Goal: Information Seeking & Learning: Compare options

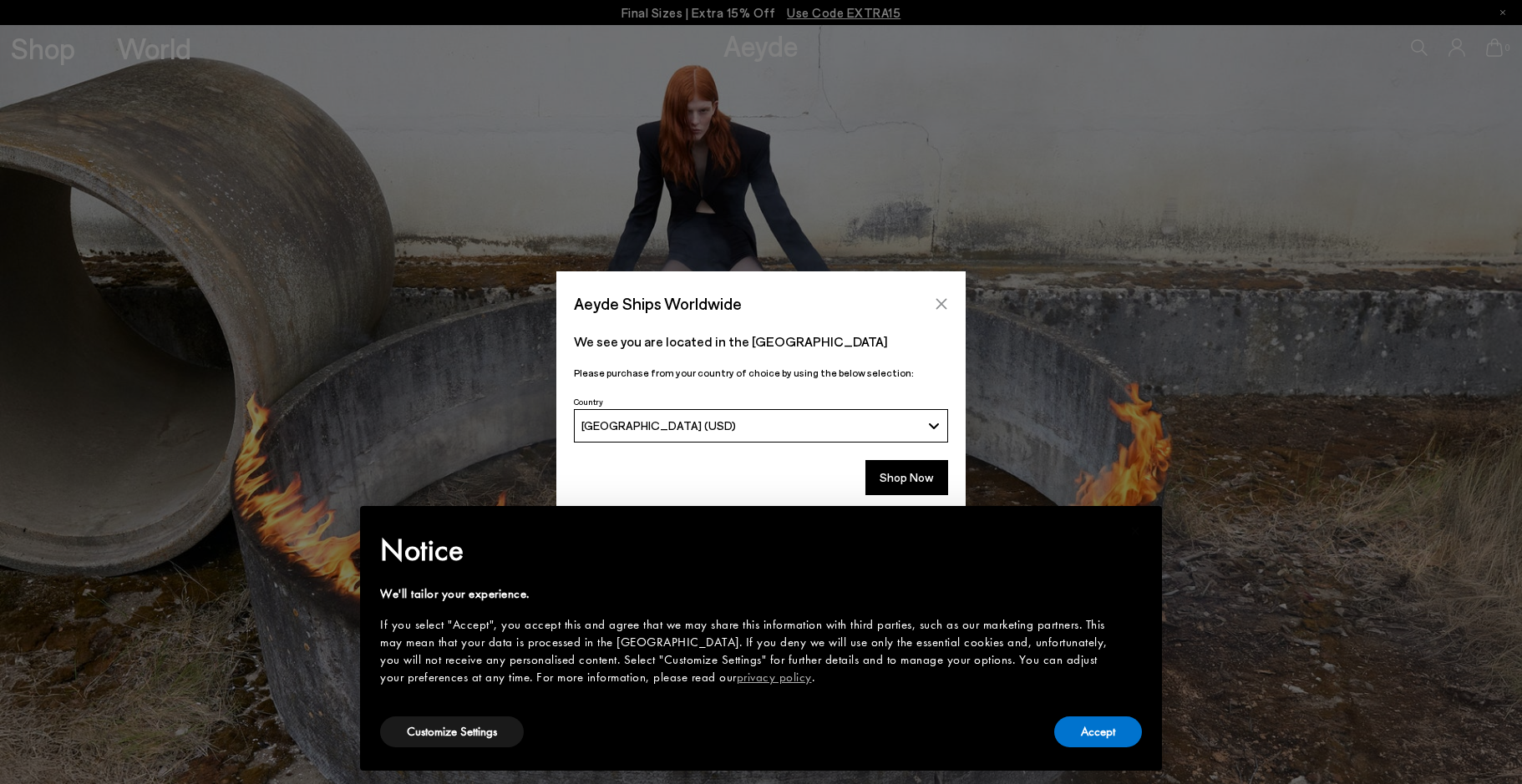
click at [940, 305] on icon "Close" at bounding box center [941, 303] width 11 height 11
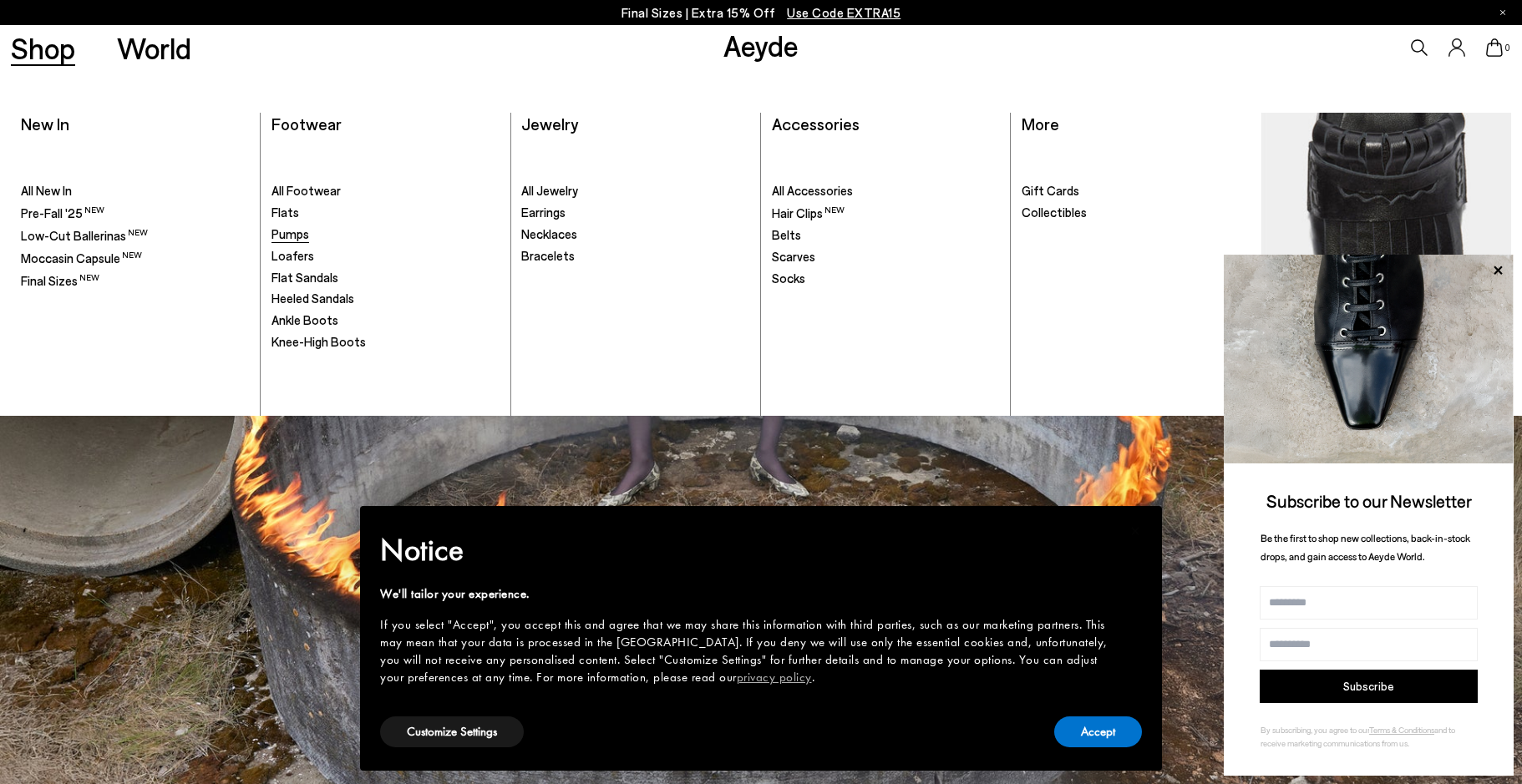
click at [299, 234] on span "Pumps" at bounding box center [290, 233] width 38 height 15
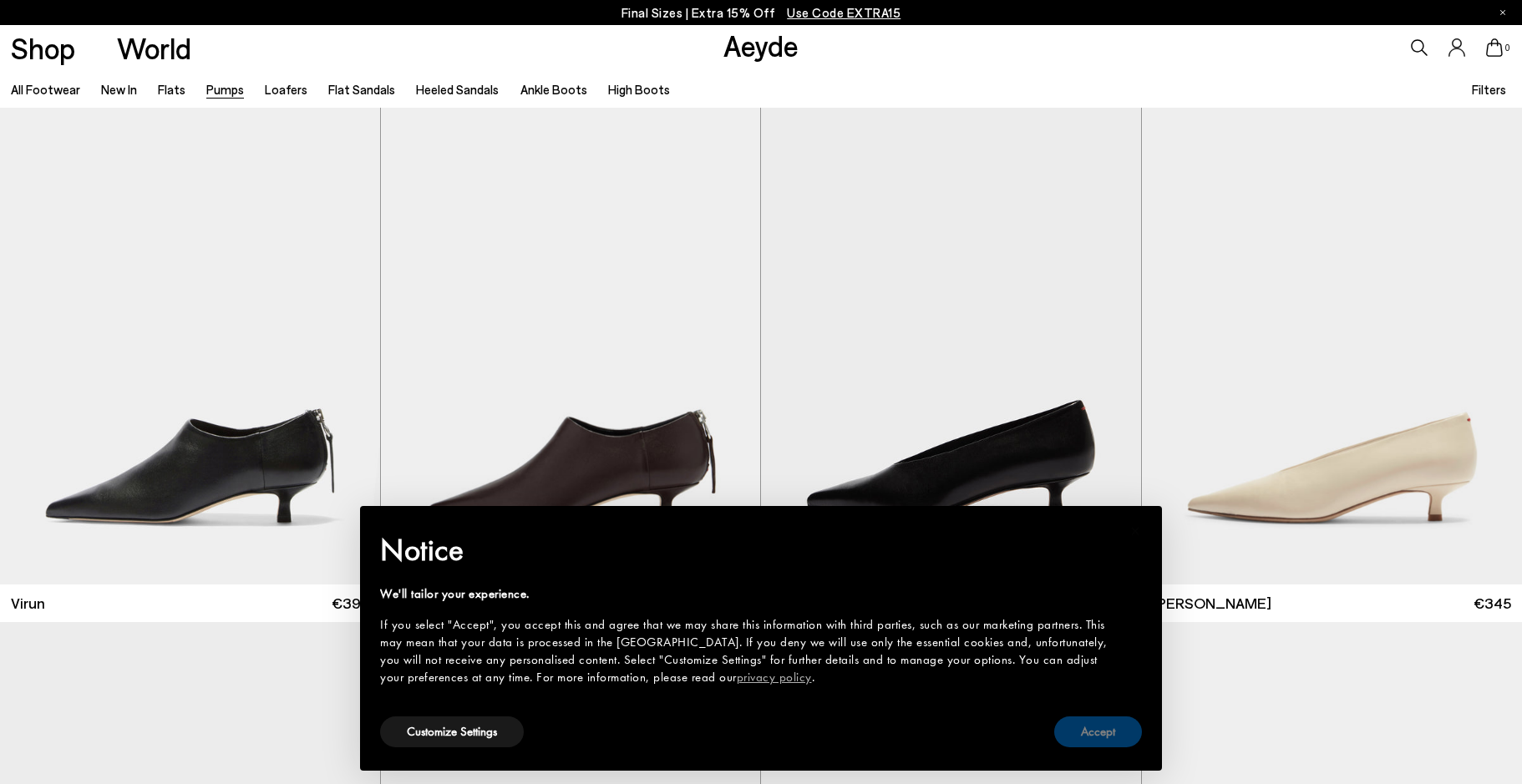
click at [1075, 727] on button "Accept" at bounding box center [1097, 731] width 88 height 31
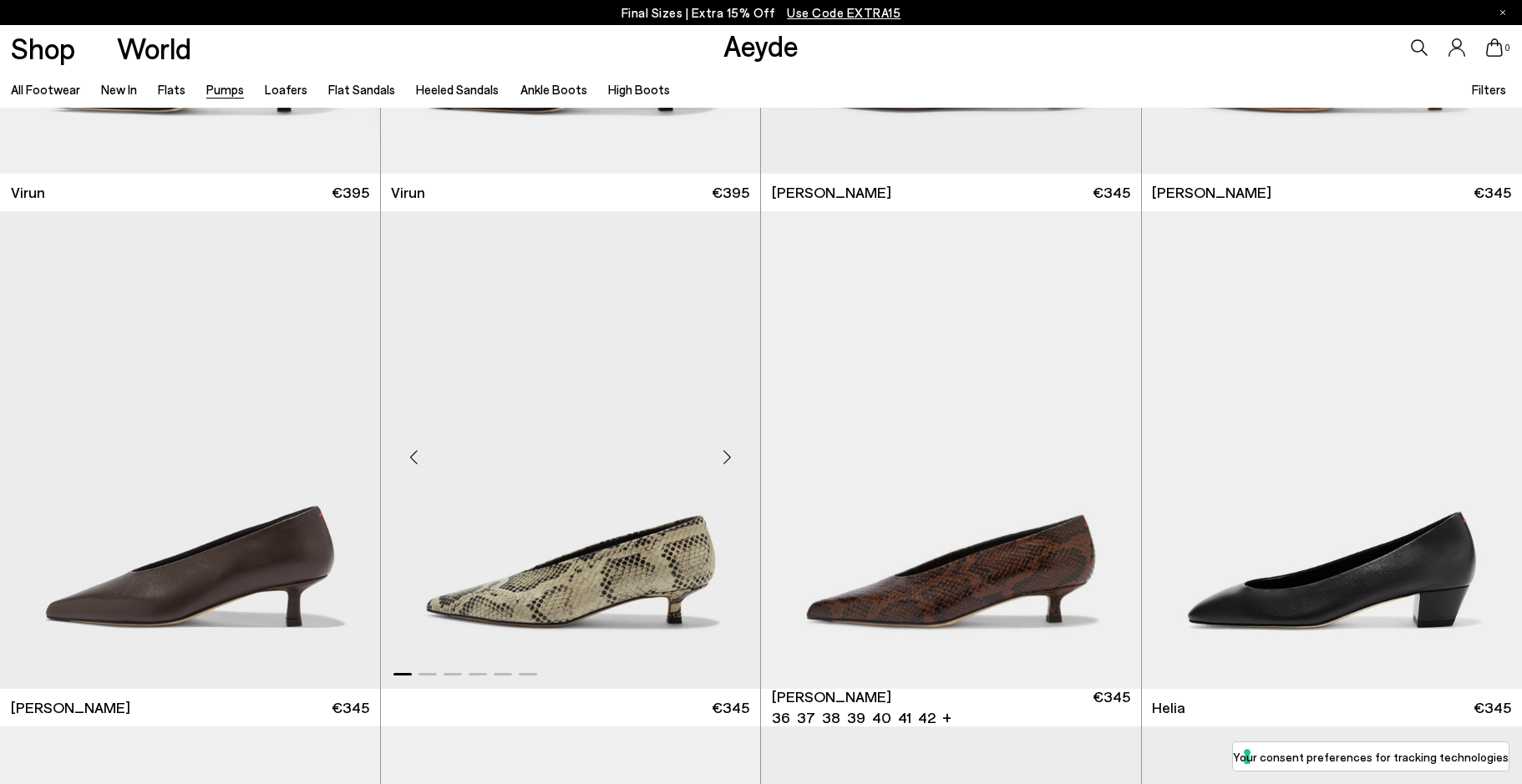
scroll to position [418, 0]
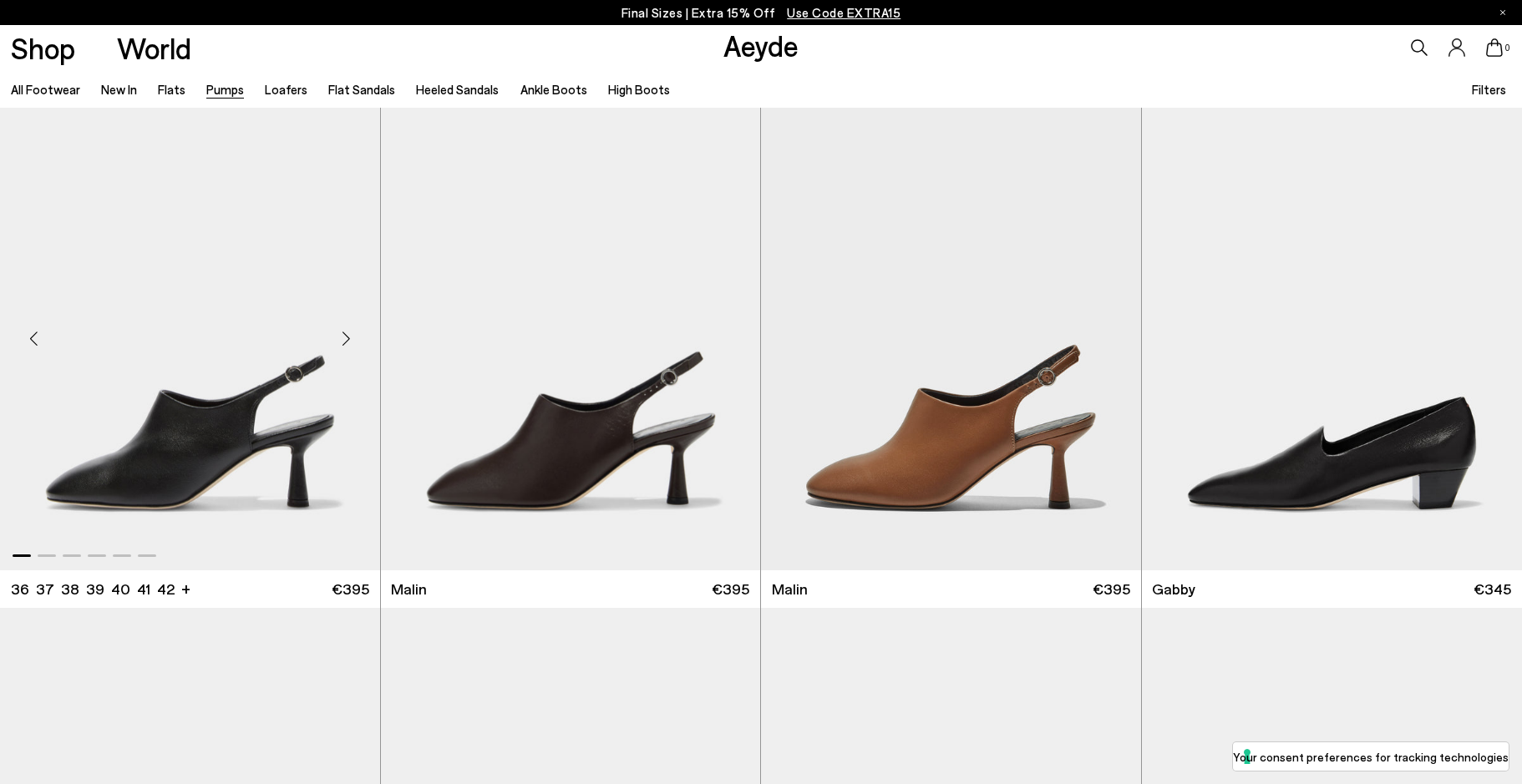
scroll to position [2839, 0]
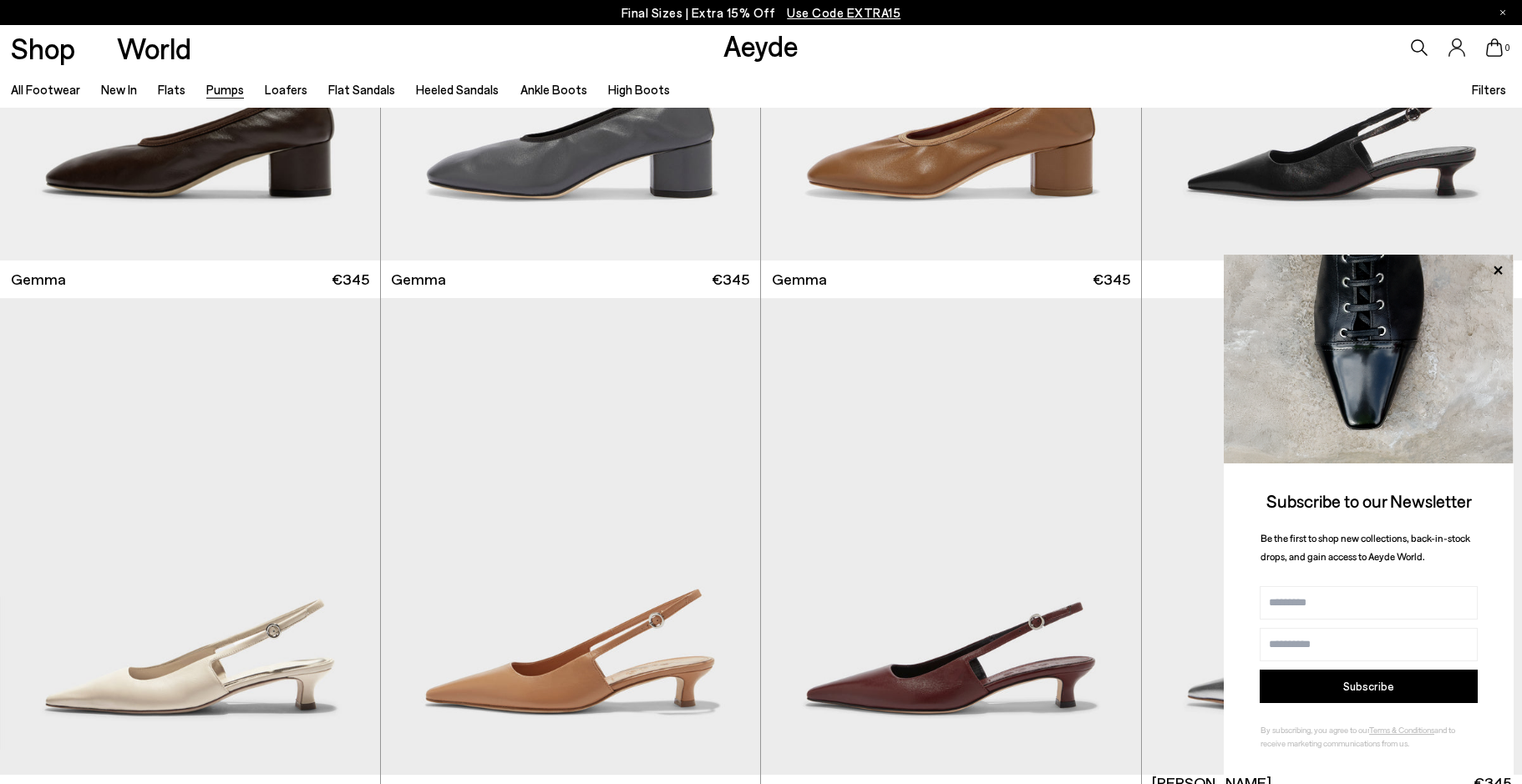
scroll to position [4926, 0]
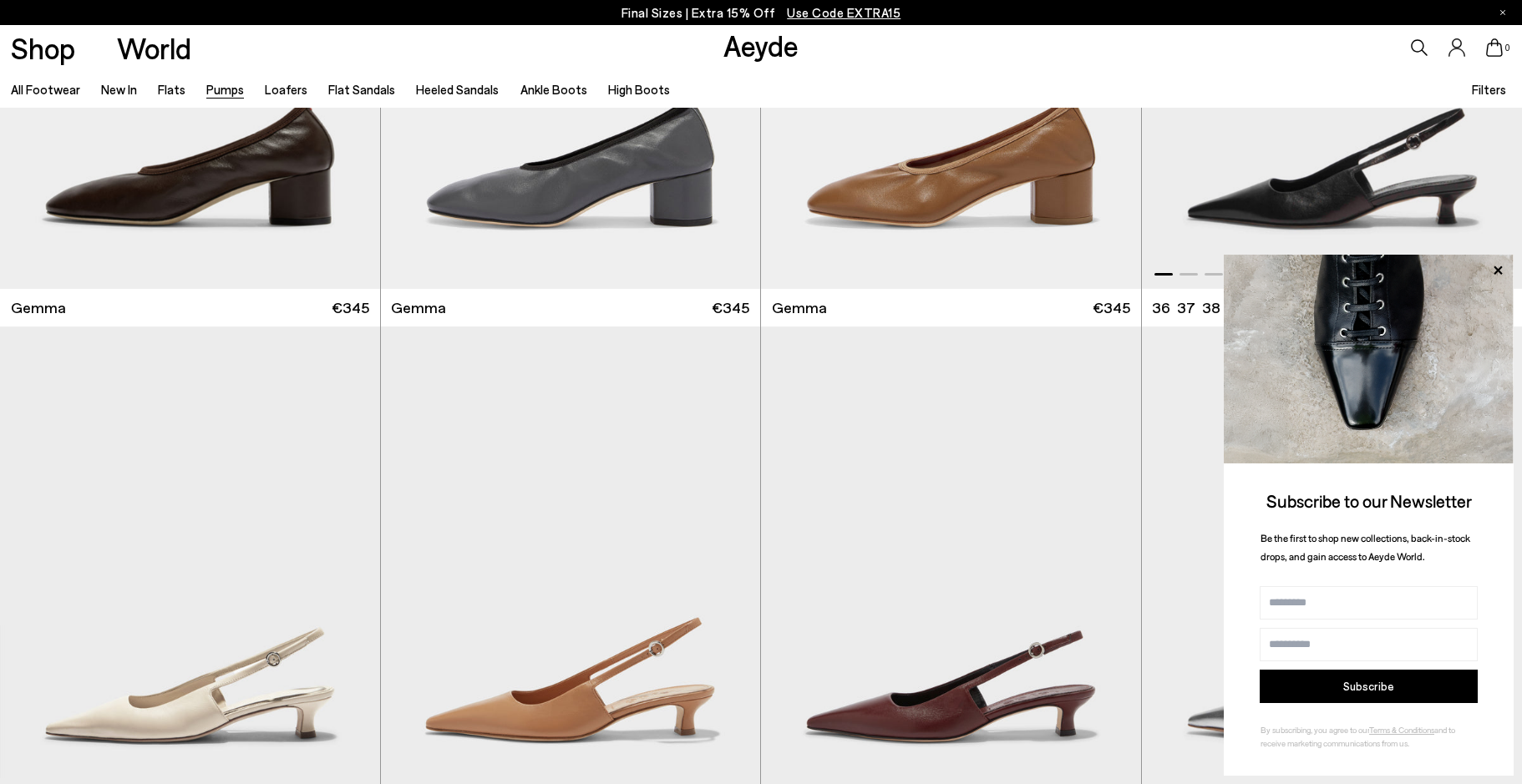
click at [1393, 160] on img "1 / 6" at bounding box center [1332, 50] width 381 height 477
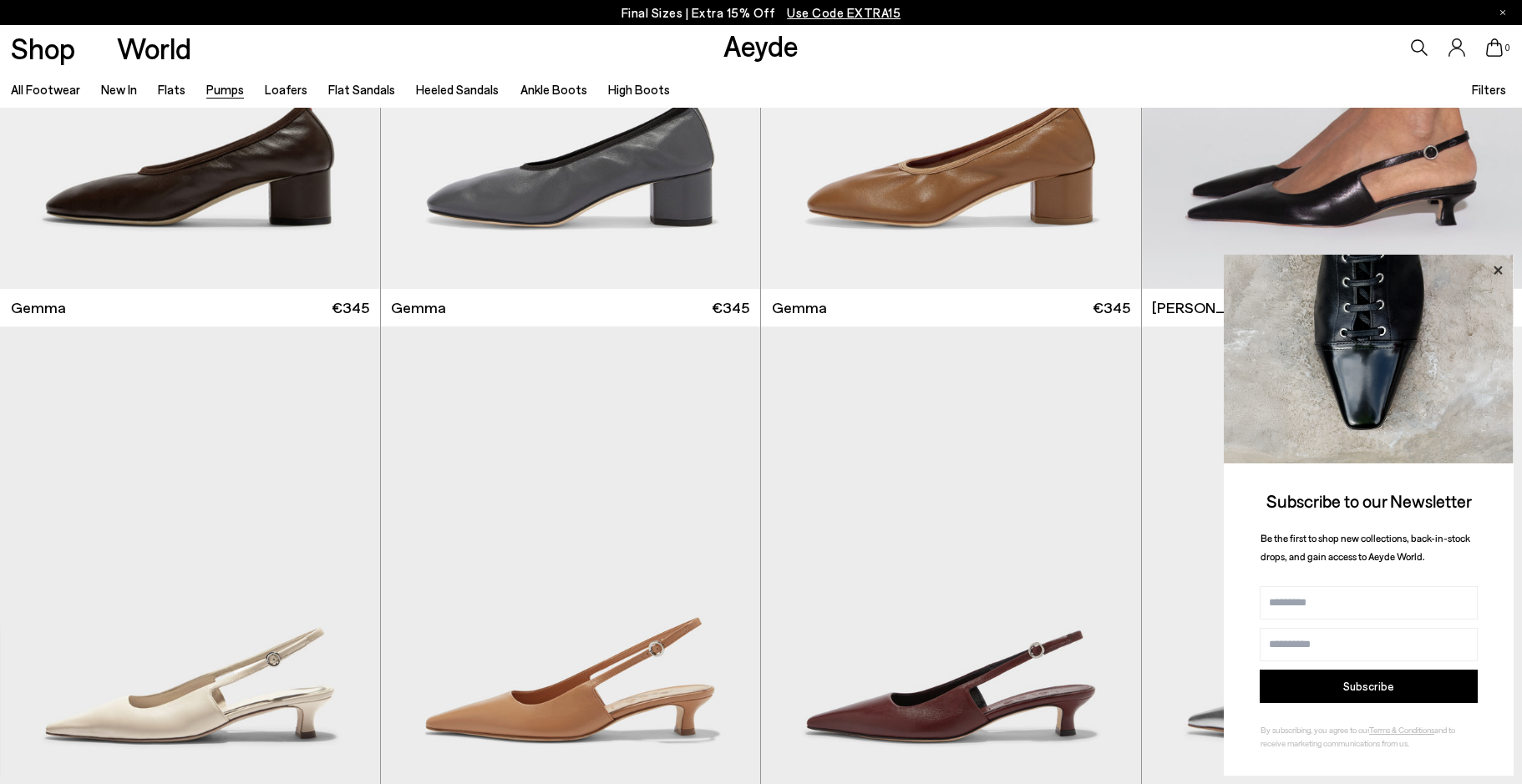
click at [1500, 266] on icon at bounding box center [1497, 271] width 22 height 22
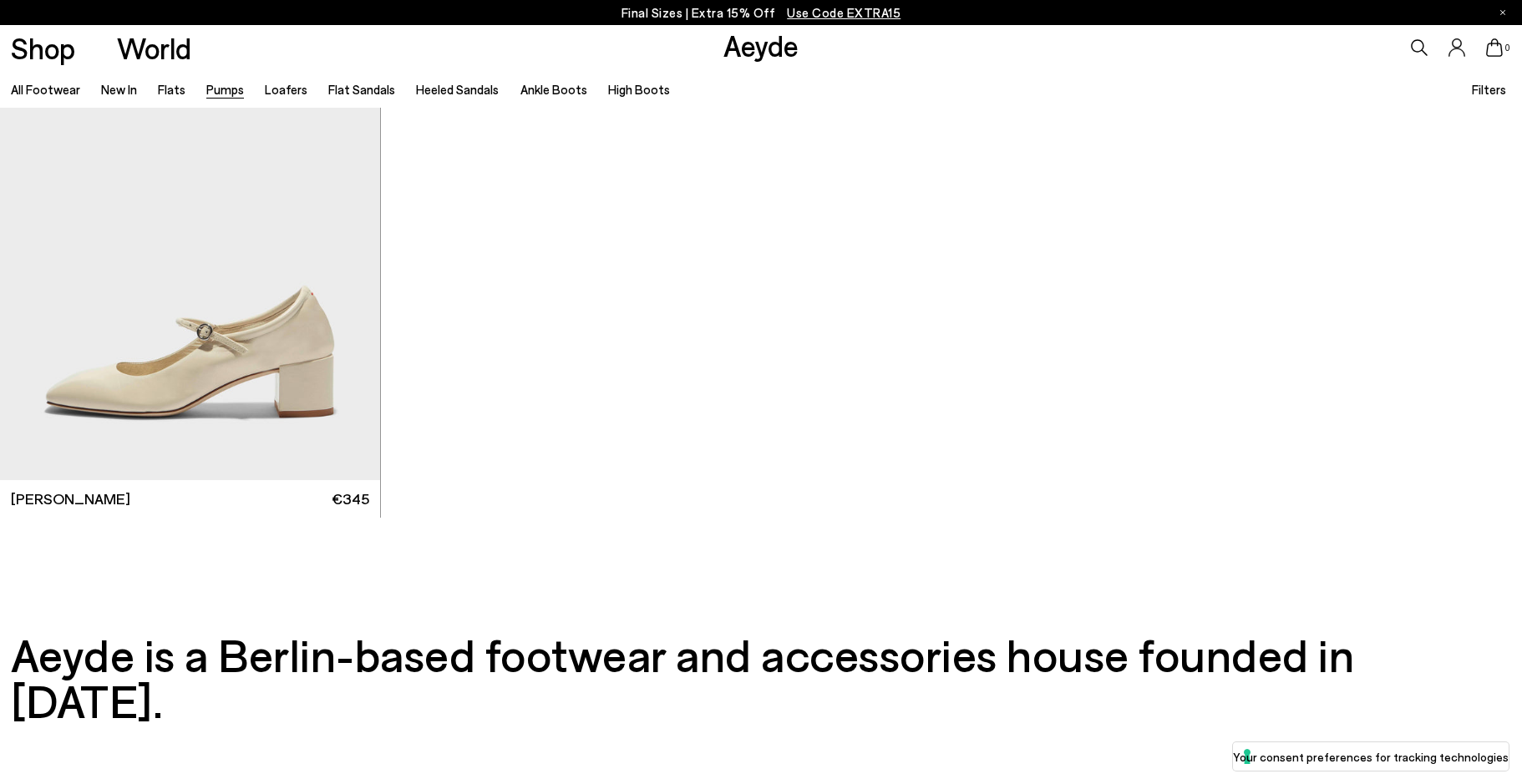
scroll to position [8432, 0]
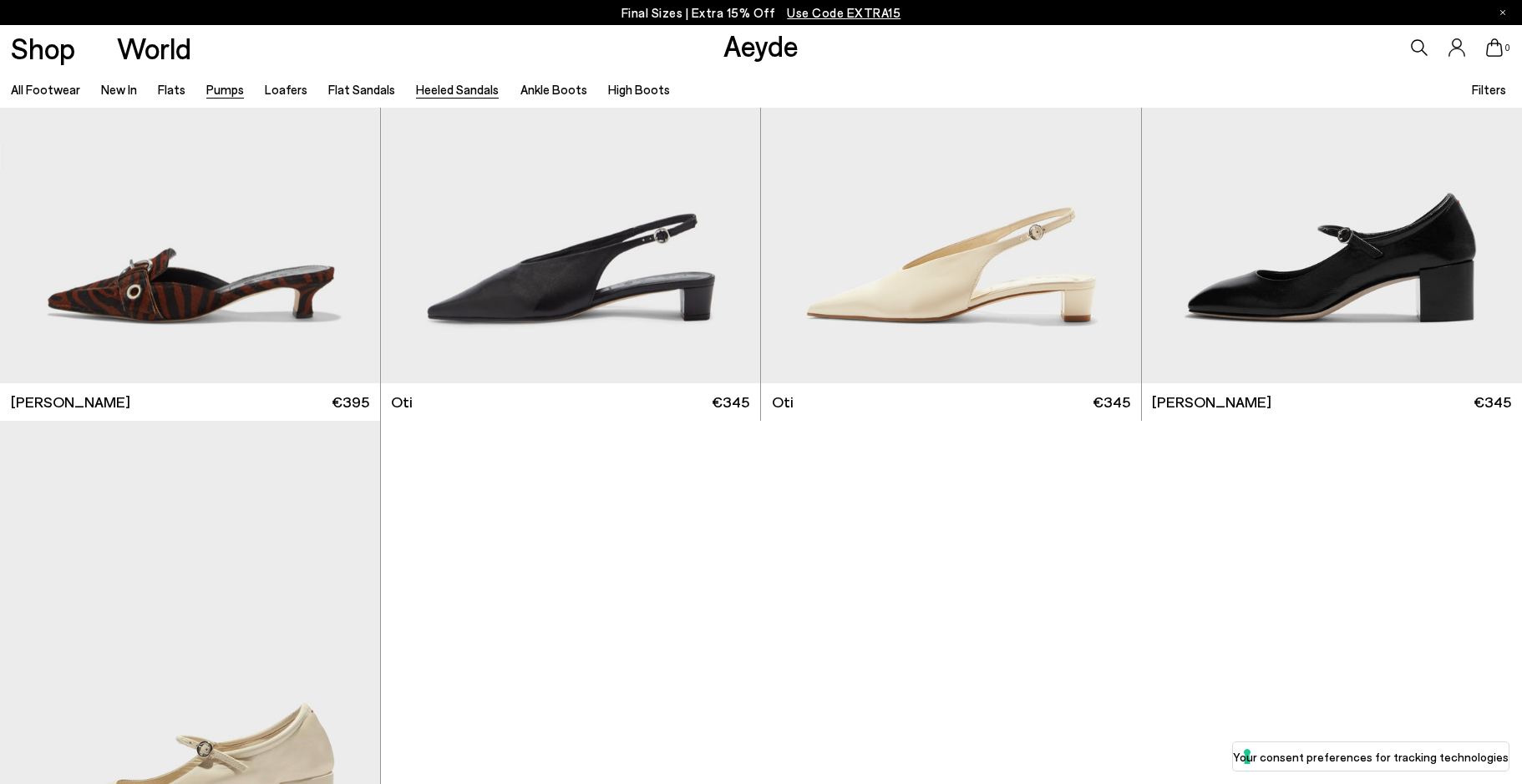
click at [457, 95] on link "Heeled Sandals" at bounding box center [457, 89] width 83 height 15
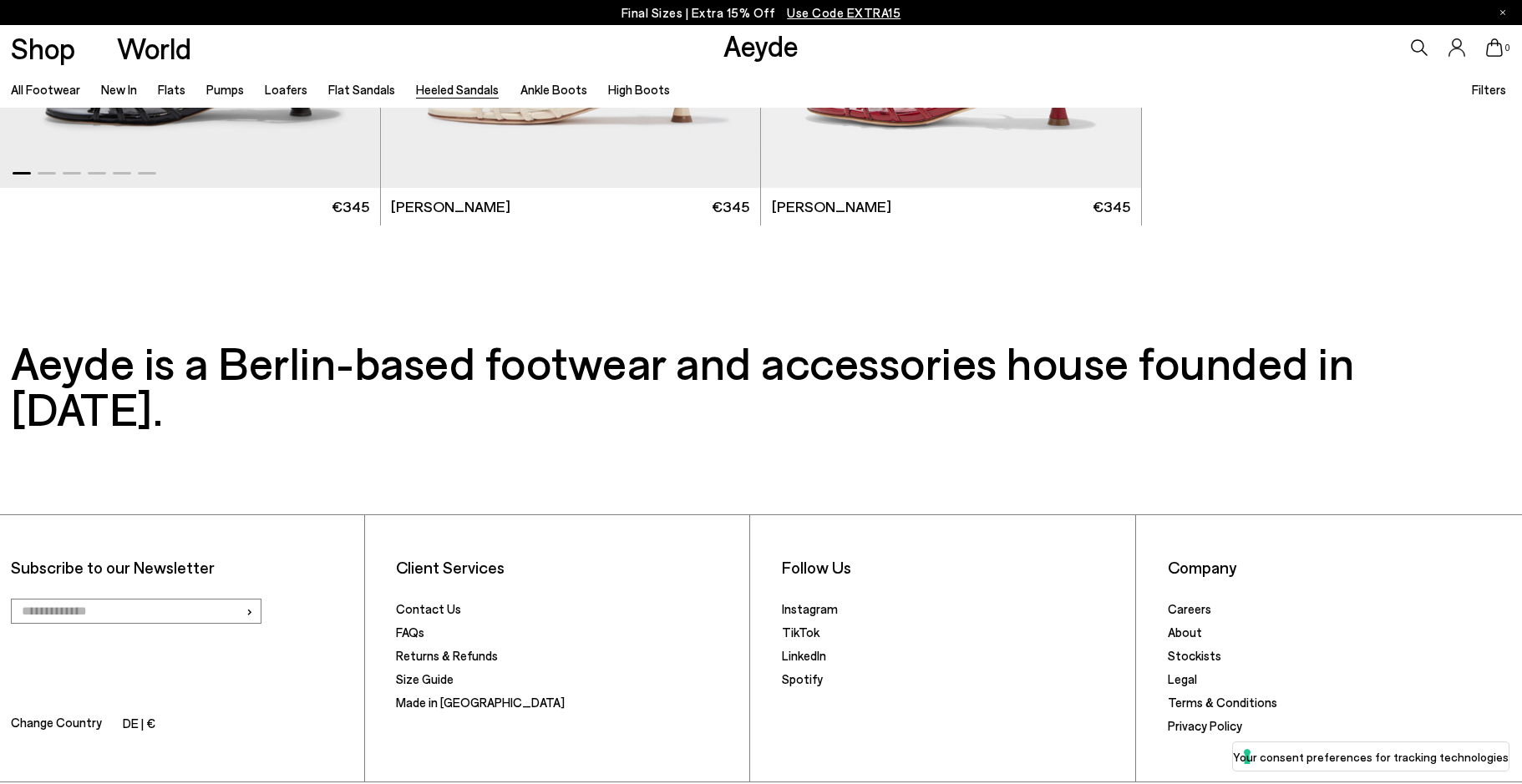
scroll to position [5142, 0]
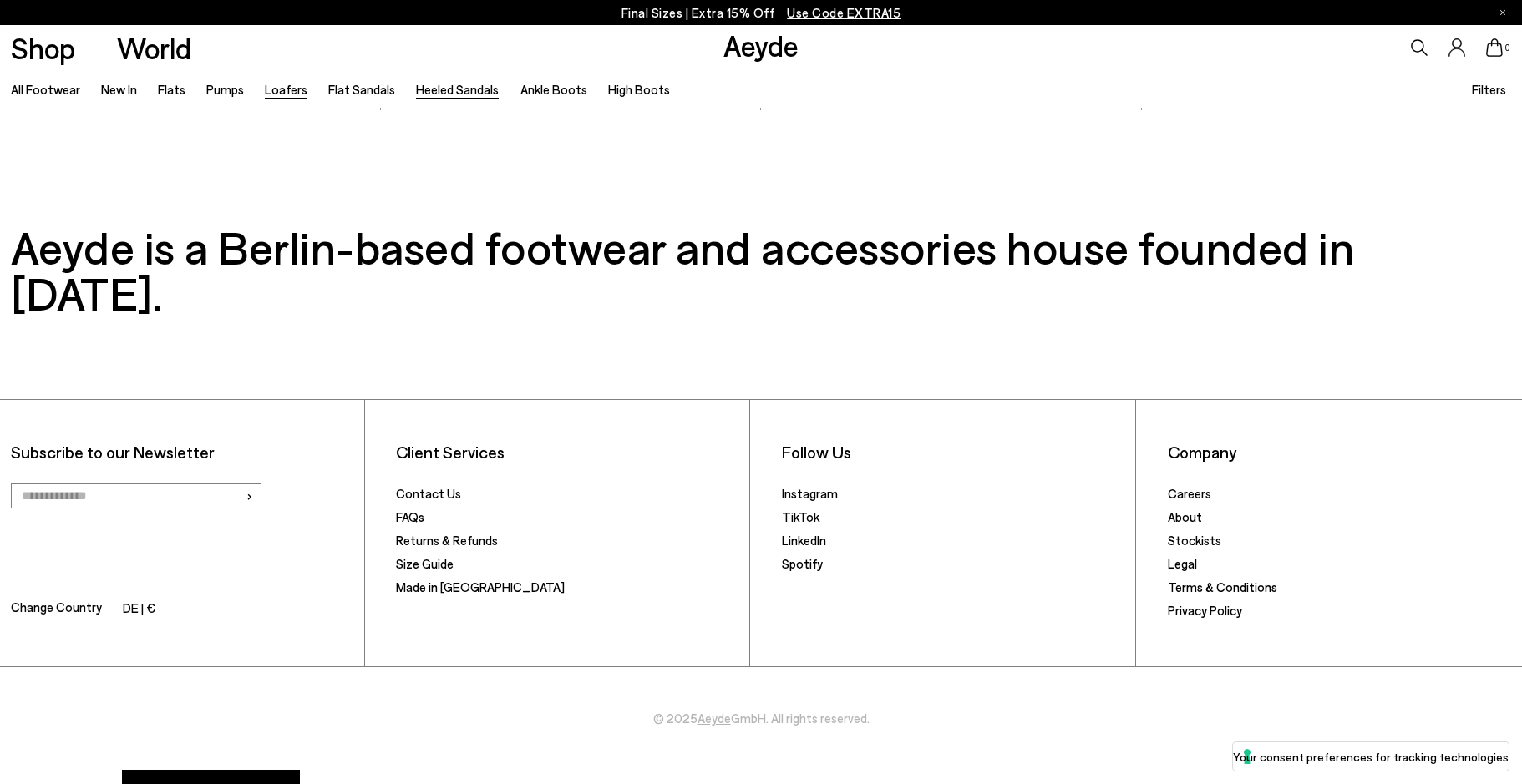
click at [273, 89] on link "Loafers" at bounding box center [285, 89] width 42 height 15
